Goal: Ask a question

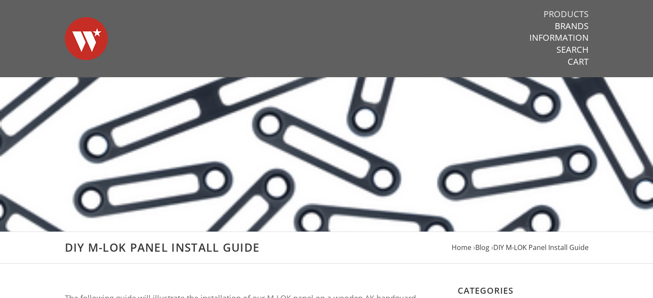
click at [562, 14] on link "Products" at bounding box center [565, 14] width 45 height 11
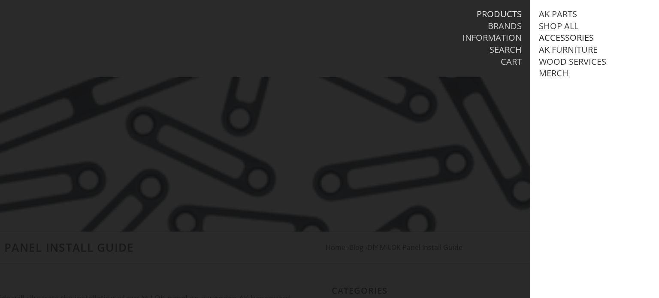
click at [572, 41] on link "Accessories" at bounding box center [566, 37] width 55 height 11
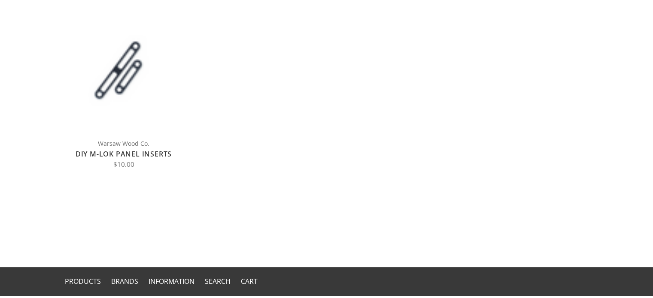
scroll to position [172, 0]
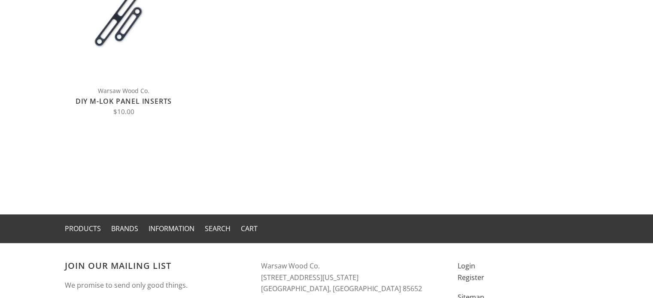
click at [131, 97] on link "DIY M-LOK Panel Inserts" at bounding box center [124, 101] width 96 height 9
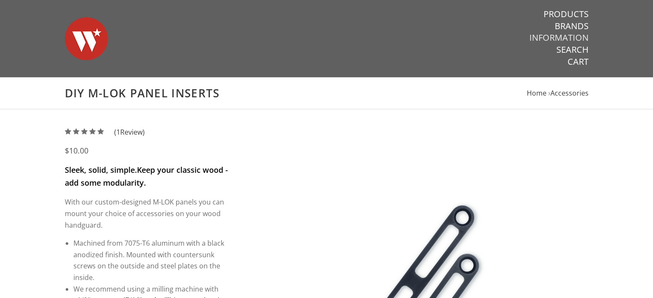
click at [565, 39] on link "Information" at bounding box center [558, 37] width 59 height 11
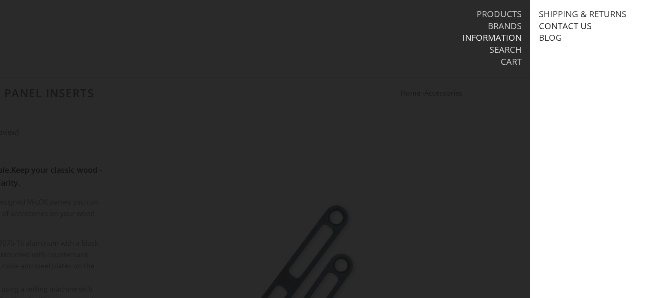
click at [587, 22] on link "Contact Us" at bounding box center [565, 26] width 53 height 11
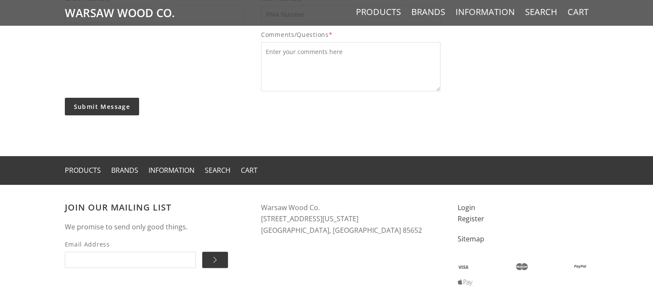
scroll to position [298, 0]
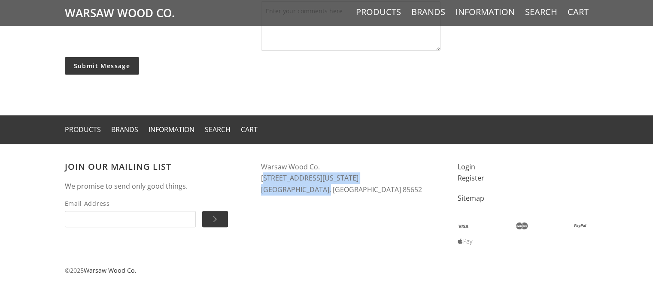
drag, startPoint x: 261, startPoint y: 176, endPoint x: 375, endPoint y: 186, distance: 114.5
click at [375, 186] on address "Warsaw Wood Co. [STREET_ADDRESS][US_STATE]" at bounding box center [350, 178] width 179 height 34
copy address "[STREET_ADDRESS][US_STATE]"
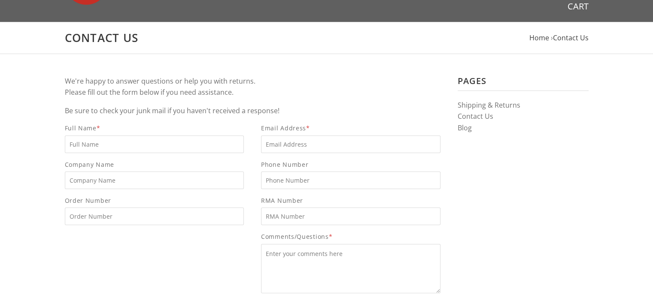
scroll to position [43, 0]
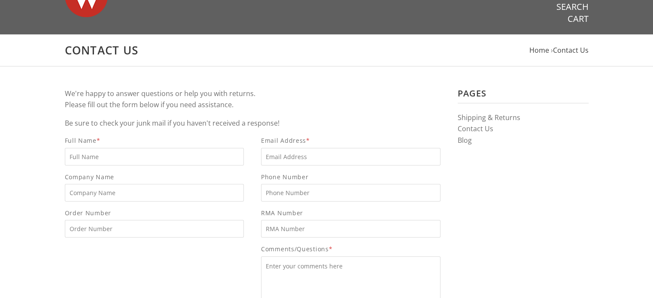
click at [94, 164] on input "Full Name *" at bounding box center [154, 157] width 179 height 18
type input "[PERSON_NAME]"
type input "[EMAIL_ADDRESS][DOMAIN_NAME]"
type input "4802232226"
click at [252, 212] on div "RMA Number" at bounding box center [350, 223] width 197 height 30
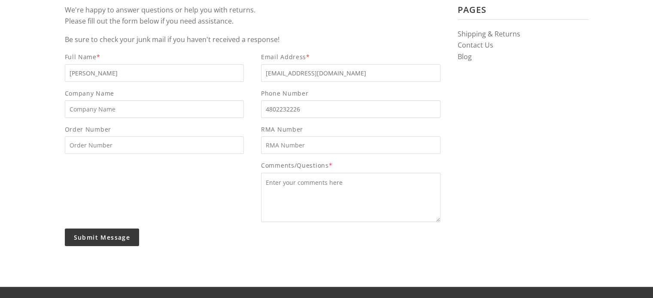
scroll to position [129, 0]
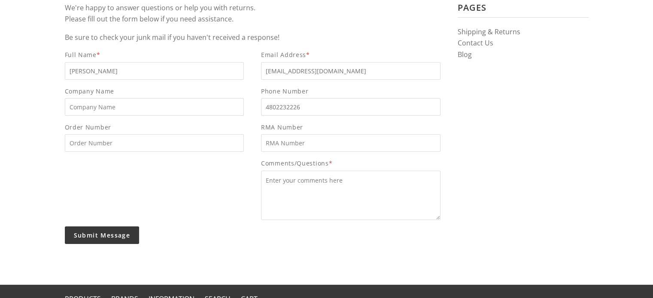
click at [288, 191] on textarea "Comments/Questions *" at bounding box center [350, 195] width 179 height 49
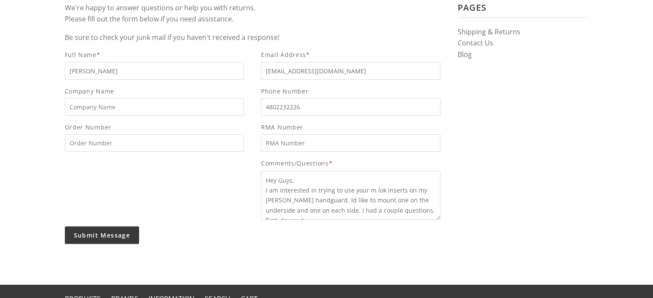
scroll to position [5, 0]
click at [410, 214] on textarea "Hey Guys, I am interested in trying to use your m lok inserts on my marlin hand…" at bounding box center [350, 195] width 179 height 49
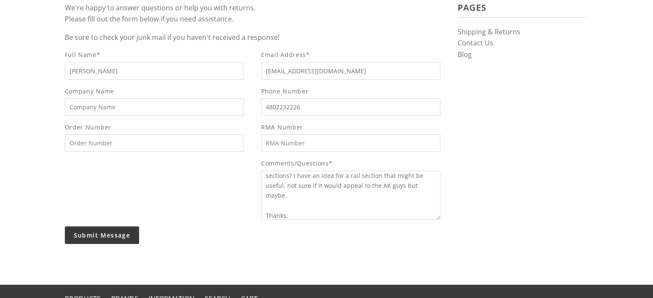
scroll to position [145, 0]
type textarea "Hey Guys, I am interested in trying to use your m lok inserts on my marlin hand…"
click at [100, 228] on input "Submit Message" at bounding box center [102, 236] width 75 height 18
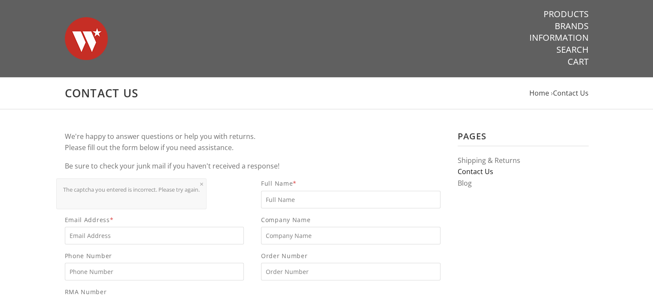
click at [472, 169] on link "Contact Us" at bounding box center [475, 171] width 36 height 9
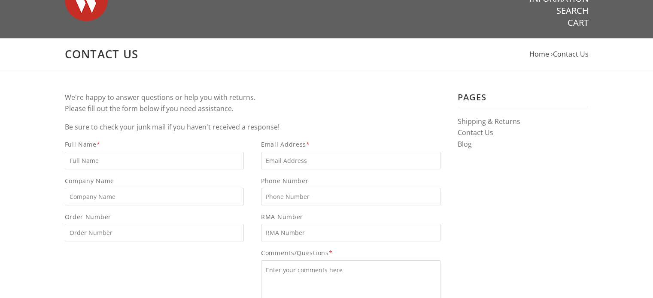
scroll to position [86, 0]
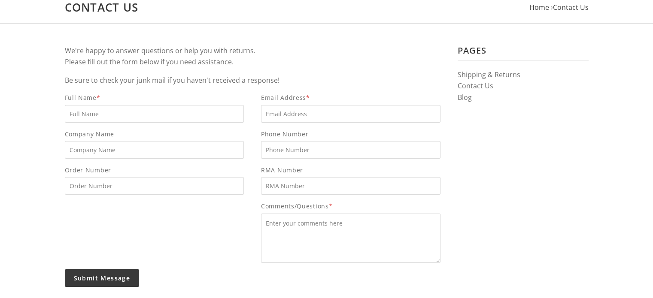
click at [203, 115] on input "Full Name *" at bounding box center [154, 114] width 179 height 18
type input "Travis white"
type input "Travisjwhite96@gmail.com"
click at [309, 148] on input "Phone Number" at bounding box center [350, 150] width 179 height 18
type input "4802232226"
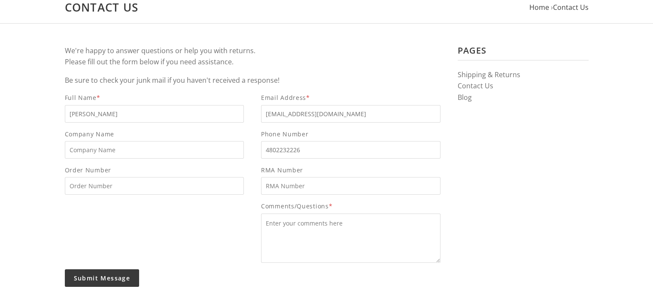
click at [307, 215] on textarea "Comments/Questions *" at bounding box center [350, 238] width 179 height 49
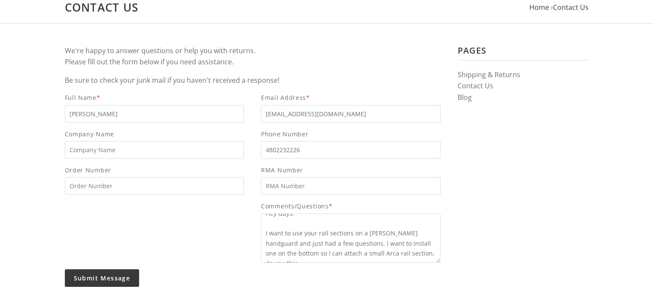
scroll to position [15, 0]
click at [338, 254] on textarea "Hey Guys, I want to use your rail sections on a marlin handguard and just had a…" at bounding box center [350, 238] width 179 height 49
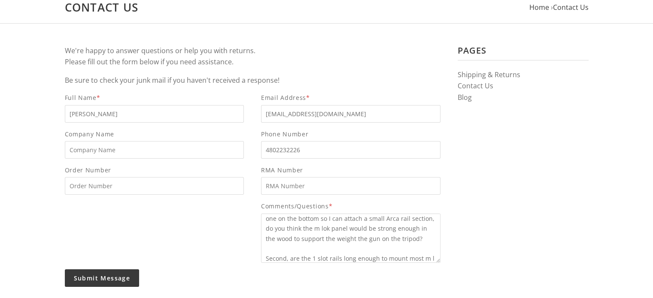
scroll to position [55, 0]
click at [408, 258] on textarea "Hey Guys, I want to use your rail sections on a marlin handguard and just had a…" at bounding box center [350, 238] width 179 height 49
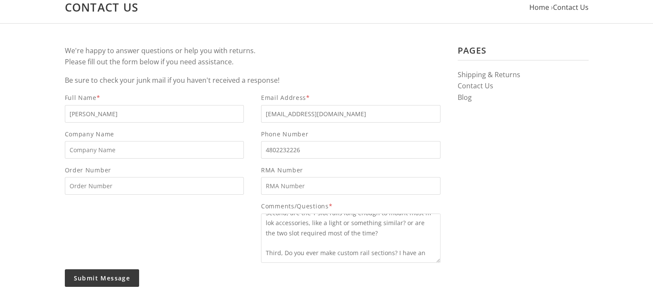
scroll to position [90, 0]
type textarea "Hey Guys, I want to use your rail sections on a marlin handguard and just had a…"
click at [99, 280] on input "Submit Message" at bounding box center [102, 278] width 75 height 18
